Goal: Task Accomplishment & Management: Manage account settings

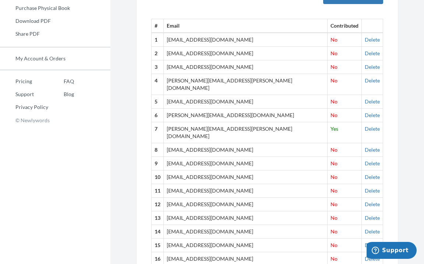
scroll to position [274, 0]
click at [365, 147] on link "Delete" at bounding box center [372, 150] width 15 height 6
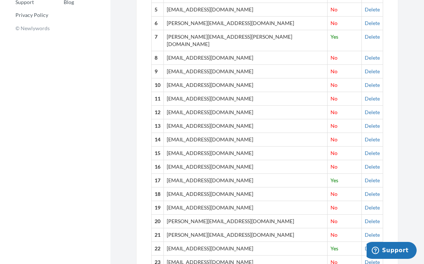
scroll to position [369, 0]
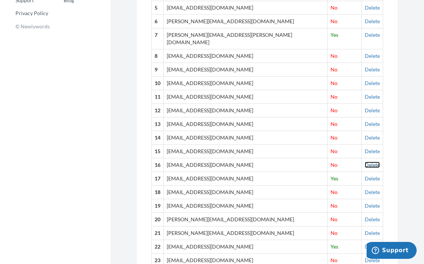
click at [365, 161] on link "Delete" at bounding box center [372, 164] width 15 height 6
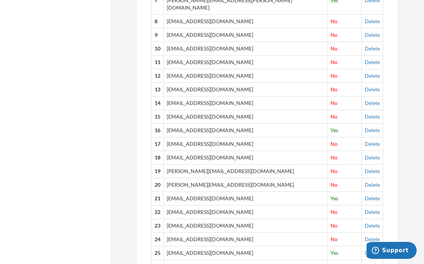
scroll to position [402, 0]
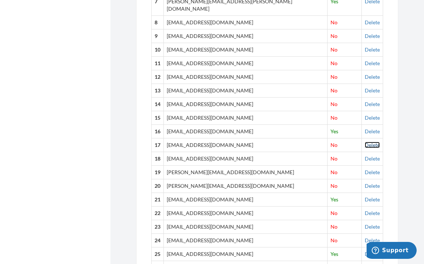
click at [365, 142] on link "Delete" at bounding box center [372, 145] width 15 height 6
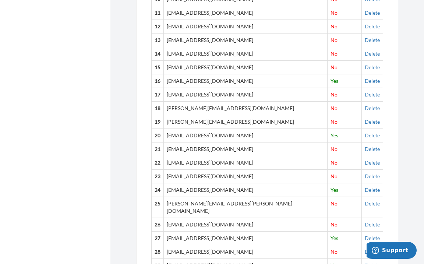
scroll to position [453, 0]
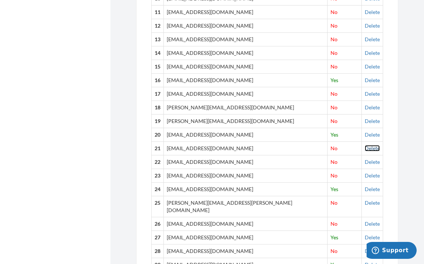
click at [365, 145] on link "Delete" at bounding box center [372, 148] width 15 height 6
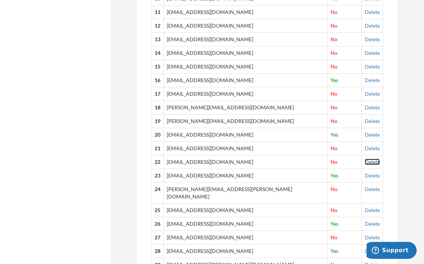
click at [365, 159] on link "Delete" at bounding box center [372, 162] width 15 height 6
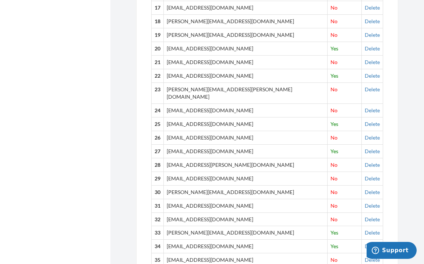
scroll to position [536, 0]
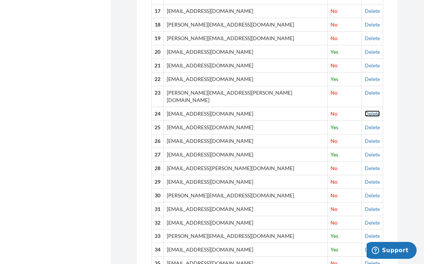
click at [365, 110] on link "Delete" at bounding box center [372, 113] width 15 height 6
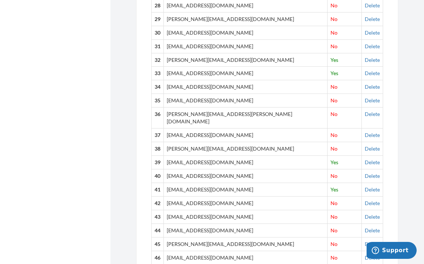
scroll to position [701, 0]
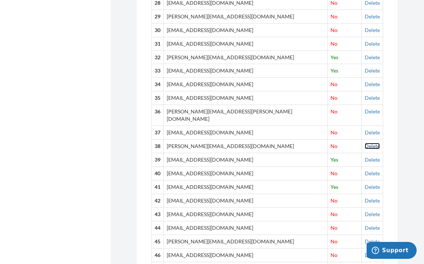
click at [365, 143] on link "Delete" at bounding box center [372, 146] width 15 height 6
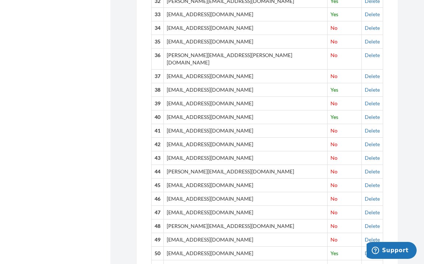
scroll to position [758, 0]
click at [365, 168] on link "Delete" at bounding box center [372, 171] width 15 height 6
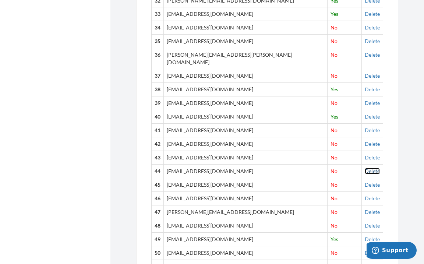
click at [365, 168] on link "Delete" at bounding box center [372, 171] width 15 height 6
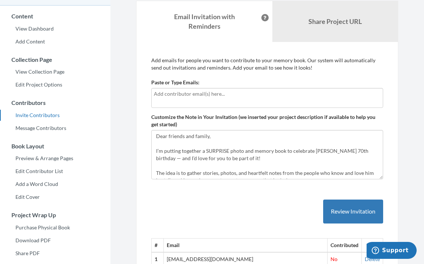
scroll to position [56, 0]
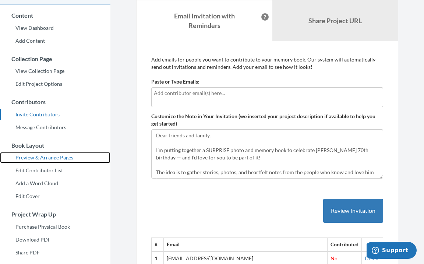
click at [51, 157] on link "Preview & Arrange Pages" at bounding box center [55, 157] width 110 height 11
